Goal: Task Accomplishment & Management: Use online tool/utility

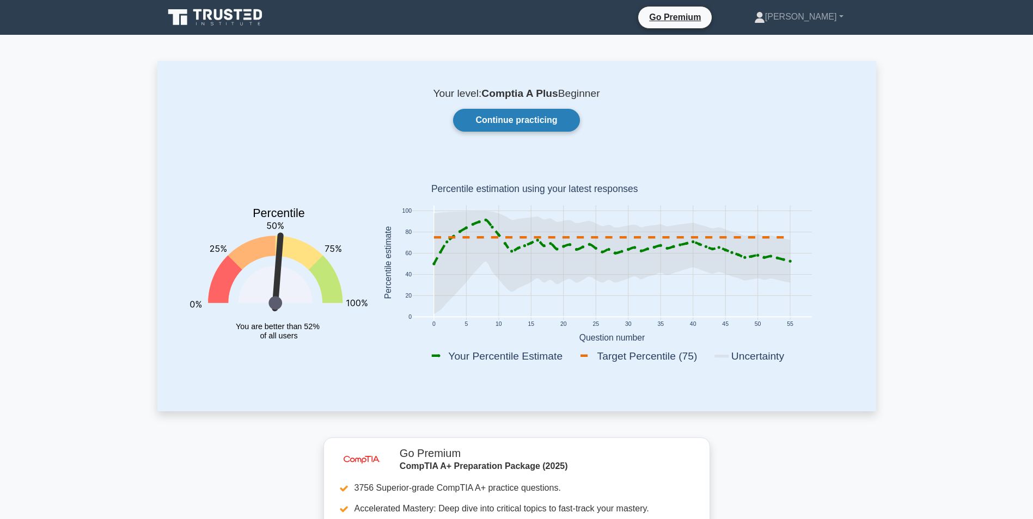
click at [501, 124] on link "Continue practicing" at bounding box center [516, 120] width 126 height 23
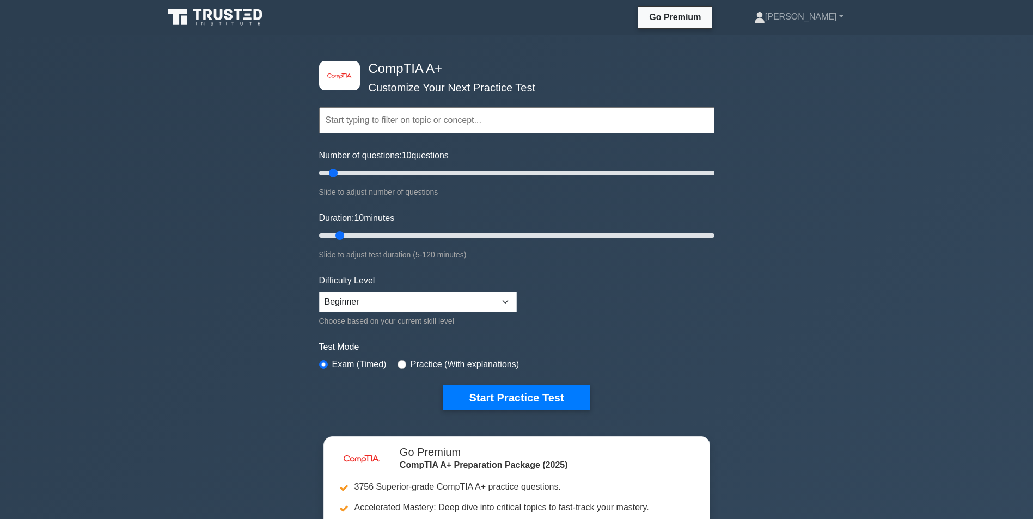
click at [501, 124] on input "text" at bounding box center [516, 120] width 395 height 26
drag, startPoint x: 334, startPoint y: 171, endPoint x: 794, endPoint y: 160, distance: 460.8
type input "200"
click at [714, 167] on input "Number of questions: 200 questions" at bounding box center [516, 173] width 395 height 13
drag, startPoint x: 179, startPoint y: 77, endPoint x: 285, endPoint y: 103, distance: 109.2
